Goal: Task Accomplishment & Management: Use online tool/utility

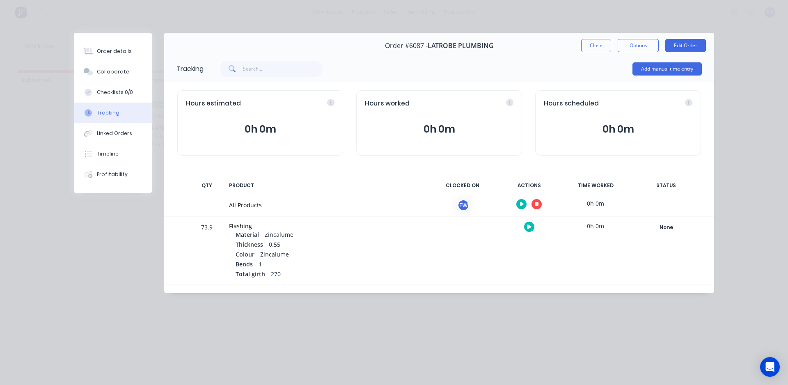
click at [537, 201] on button "button" at bounding box center [536, 204] width 10 height 10
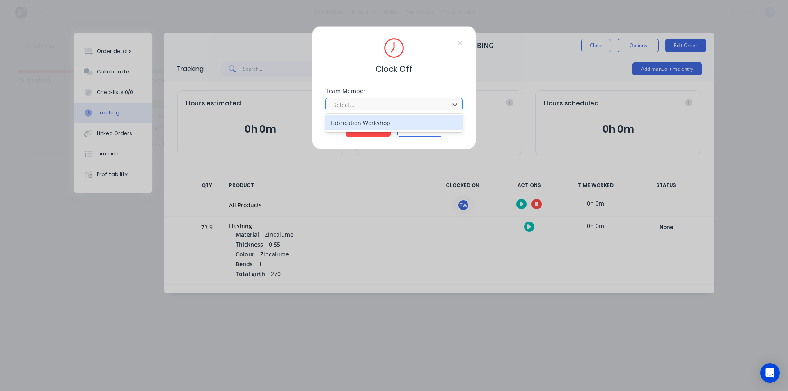
click at [372, 107] on div at bounding box center [388, 105] width 112 height 10
click at [360, 122] on div "Fabrication Workshop" at bounding box center [393, 122] width 137 height 15
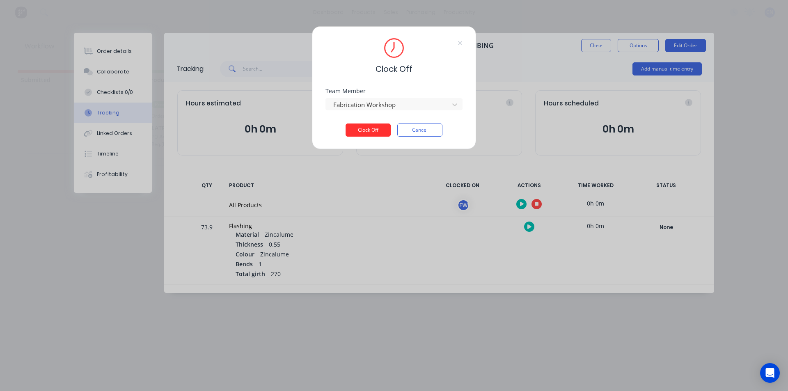
click at [367, 129] on button "Clock Off" at bounding box center [368, 130] width 45 height 13
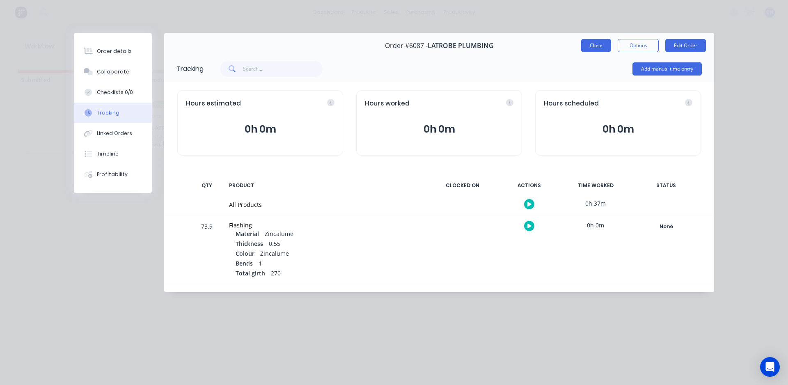
click at [595, 47] on button "Close" at bounding box center [596, 45] width 30 height 13
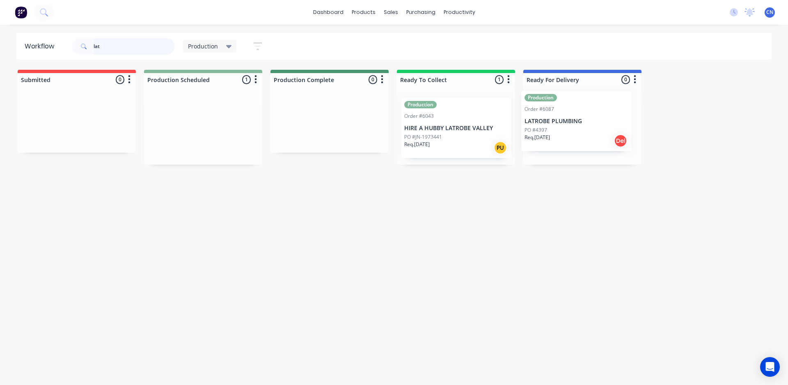
scroll to position [0, 3]
drag, startPoint x: 192, startPoint y: 136, endPoint x: 584, endPoint y: 130, distance: 392.3
click at [584, 130] on div "Submitted 0 Summaries Total order value Invoiced to date To be invoiced Product…" at bounding box center [615, 117] width 1249 height 95
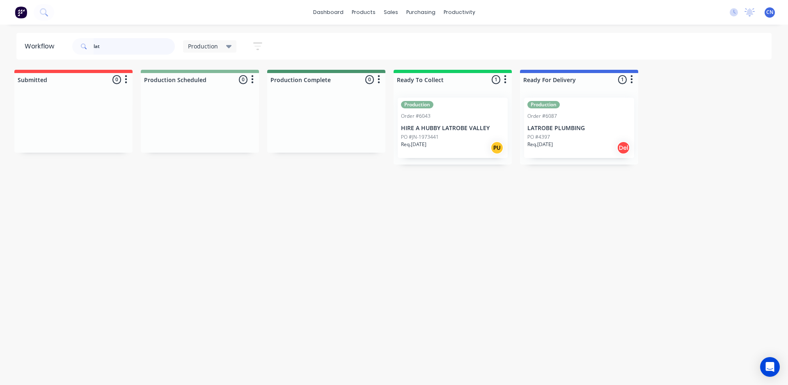
drag, startPoint x: 114, startPoint y: 50, endPoint x: 0, endPoint y: 53, distance: 114.5
click at [0, 53] on div "Workflow lat Production Save new view None edit Production (Default) edit Compl…" at bounding box center [394, 46] width 788 height 27
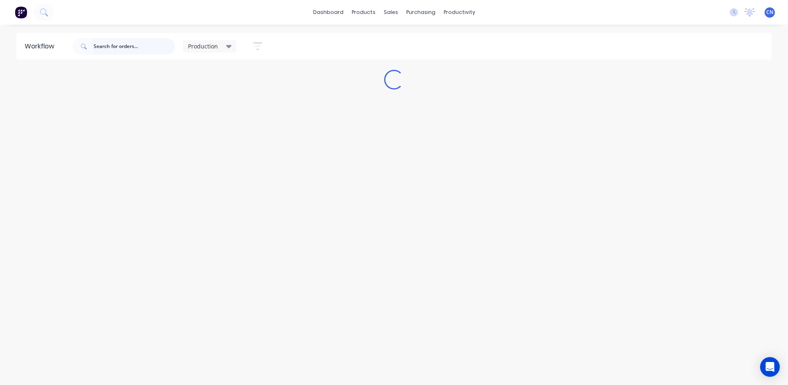
scroll to position [0, 0]
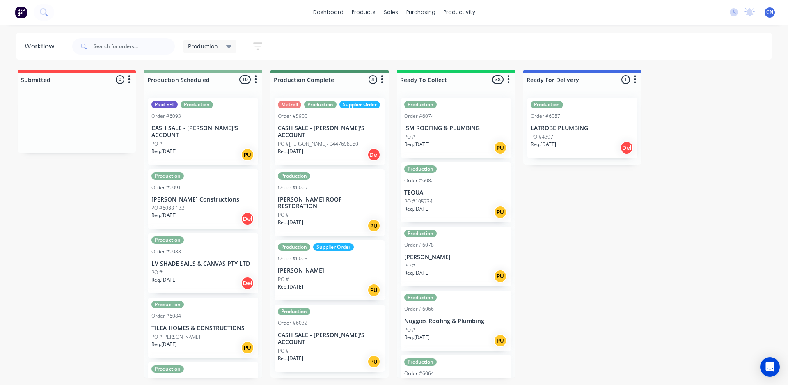
click at [207, 269] on div "PO #" at bounding box center [202, 272] width 103 height 7
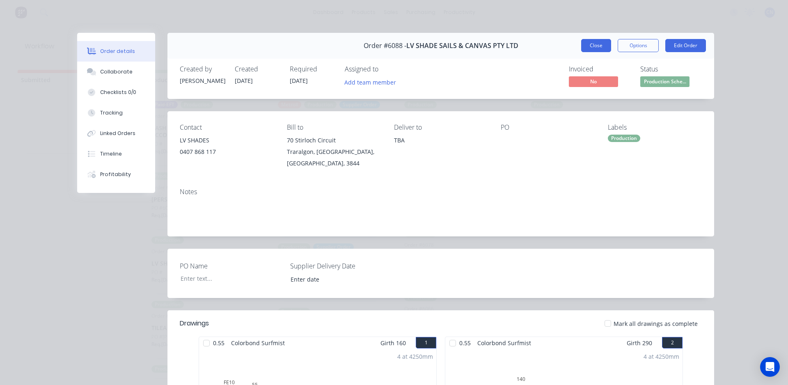
click at [601, 44] on button "Close" at bounding box center [596, 45] width 30 height 13
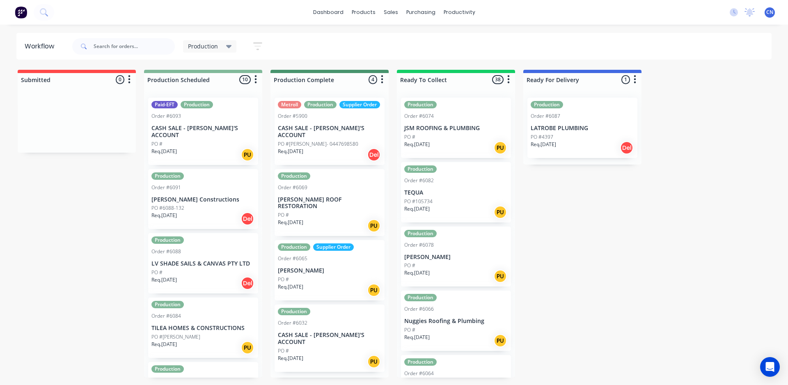
click at [215, 248] on div "Order #6088" at bounding box center [202, 251] width 103 height 7
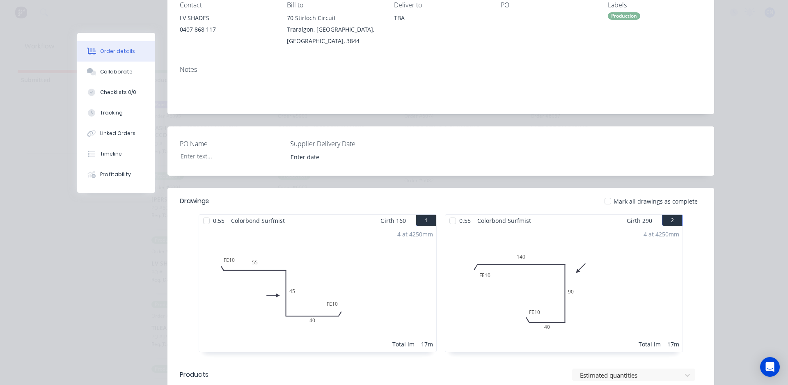
scroll to position [123, 0]
click at [201, 216] on div at bounding box center [206, 220] width 16 height 16
click at [456, 213] on div at bounding box center [452, 220] width 16 height 16
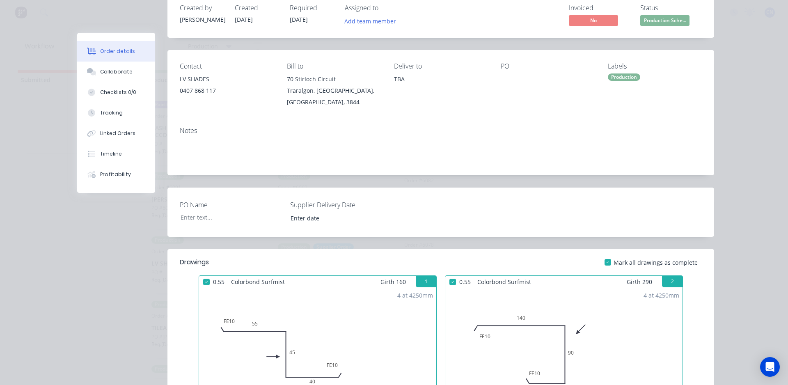
scroll to position [82, 0]
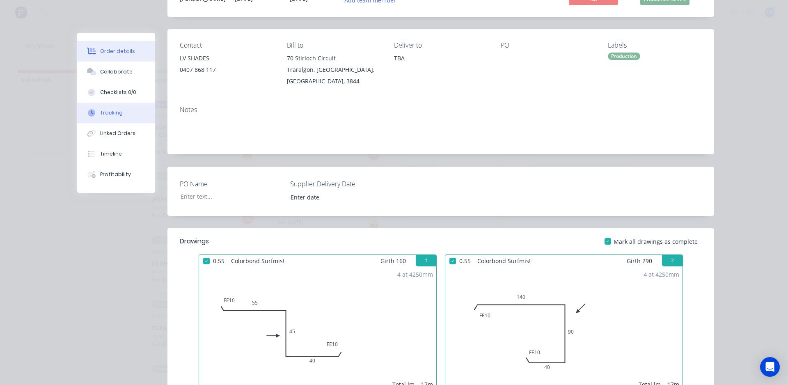
click at [117, 111] on div "Tracking" at bounding box center [111, 112] width 23 height 7
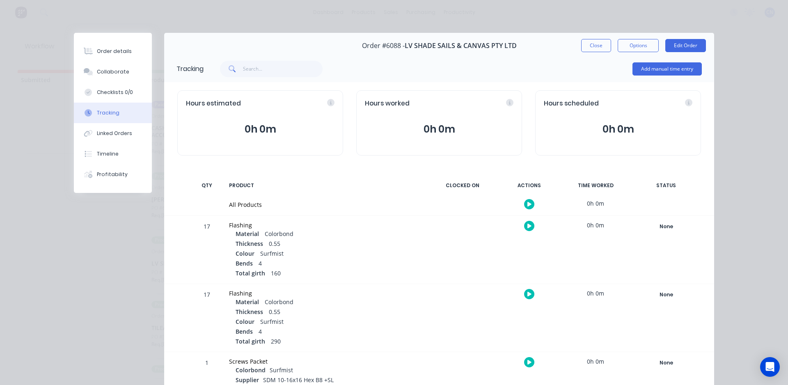
click at [524, 203] on button "button" at bounding box center [529, 204] width 10 height 10
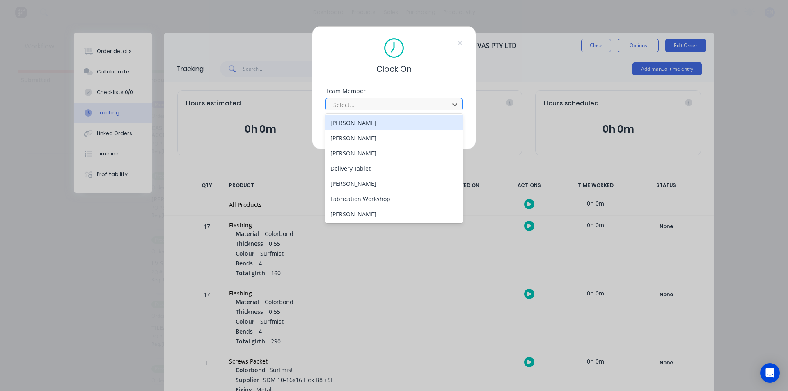
click at [356, 103] on div at bounding box center [388, 105] width 112 height 10
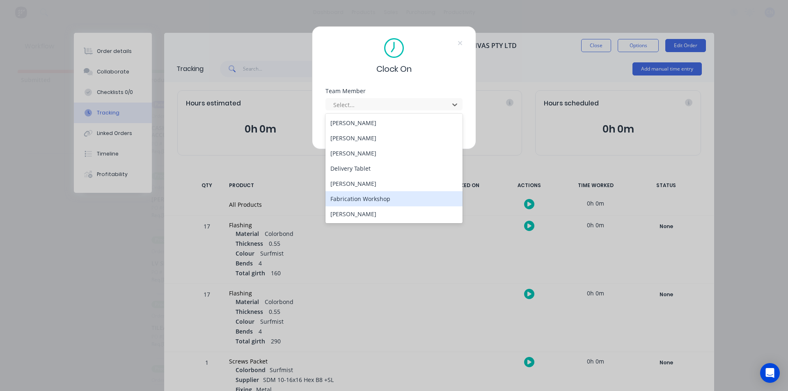
drag, startPoint x: 359, startPoint y: 194, endPoint x: 363, endPoint y: 181, distance: 13.2
click at [361, 193] on div "Fabrication Workshop" at bounding box center [393, 198] width 137 height 15
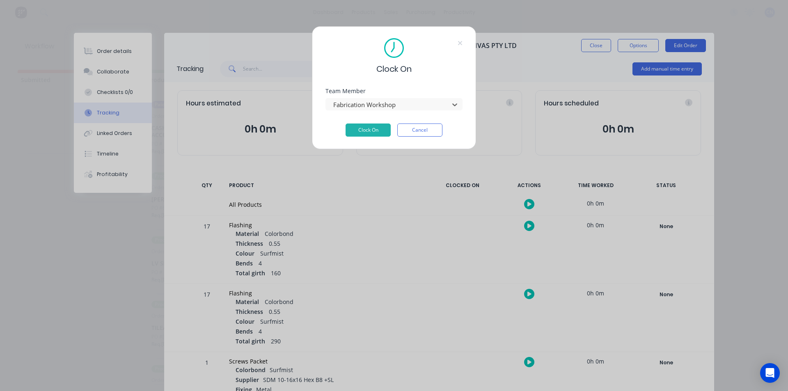
click at [363, 137] on div "Clock On Team Member option Fabrication Workshop, selected. Fabrication Worksho…" at bounding box center [394, 87] width 164 height 123
click at [363, 135] on button "Clock On" at bounding box center [368, 130] width 45 height 13
